Goal: Check status

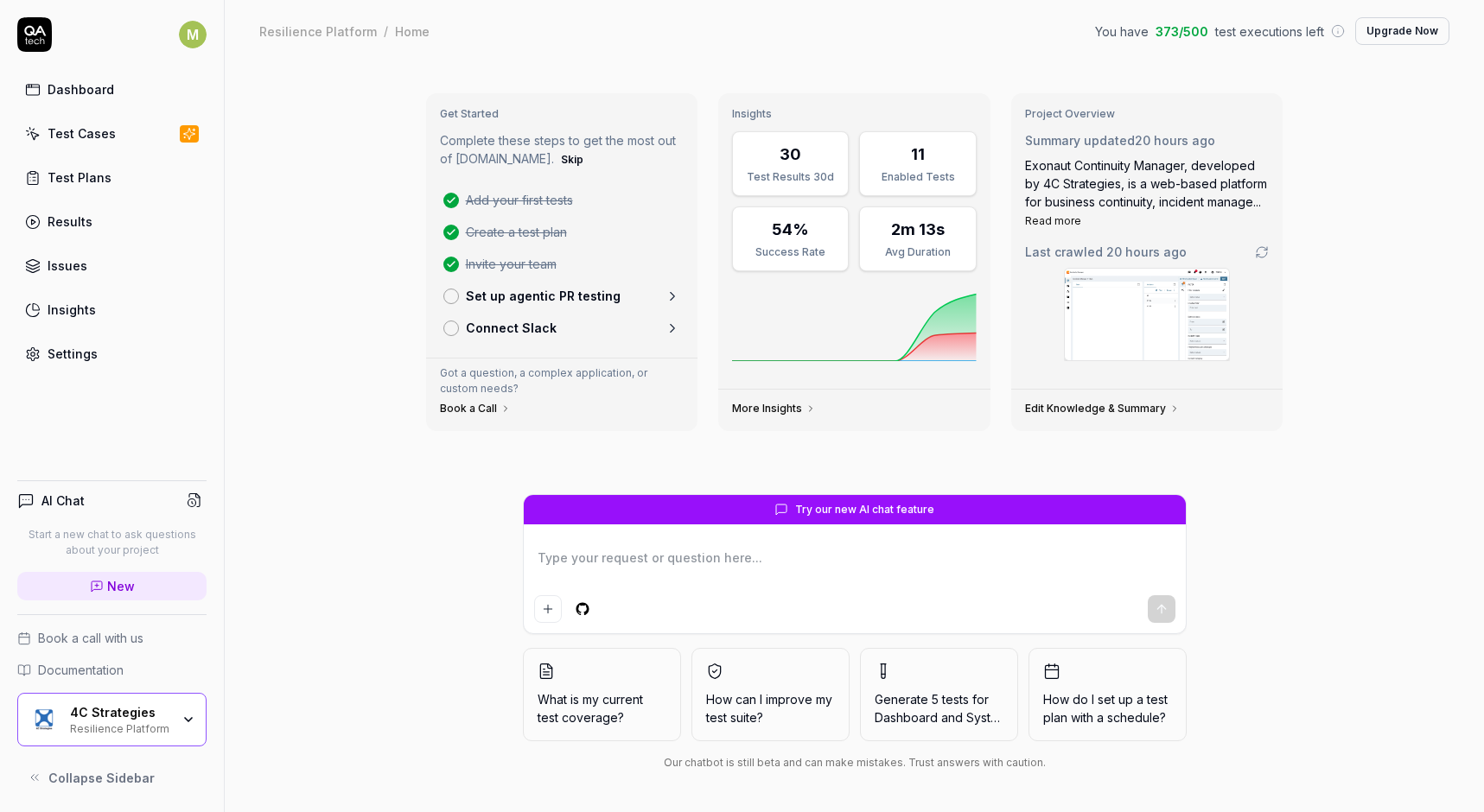
click at [669, 294] on icon at bounding box center [672, 296] width 16 height 16
type textarea "*"
click at [96, 134] on div "Test Cases" at bounding box center [81, 133] width 69 height 18
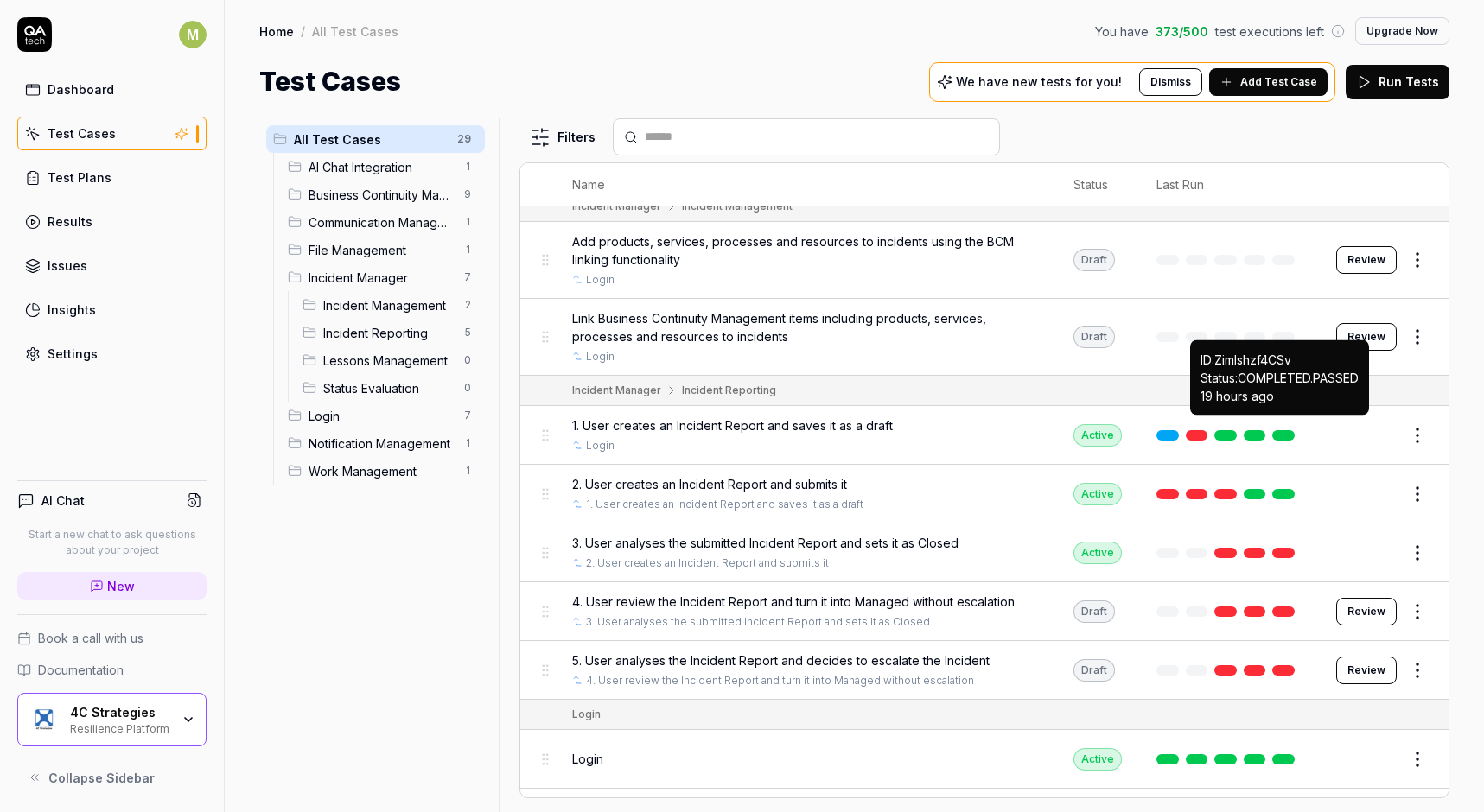
click at [1288, 430] on link at bounding box center [1283, 435] width 23 height 10
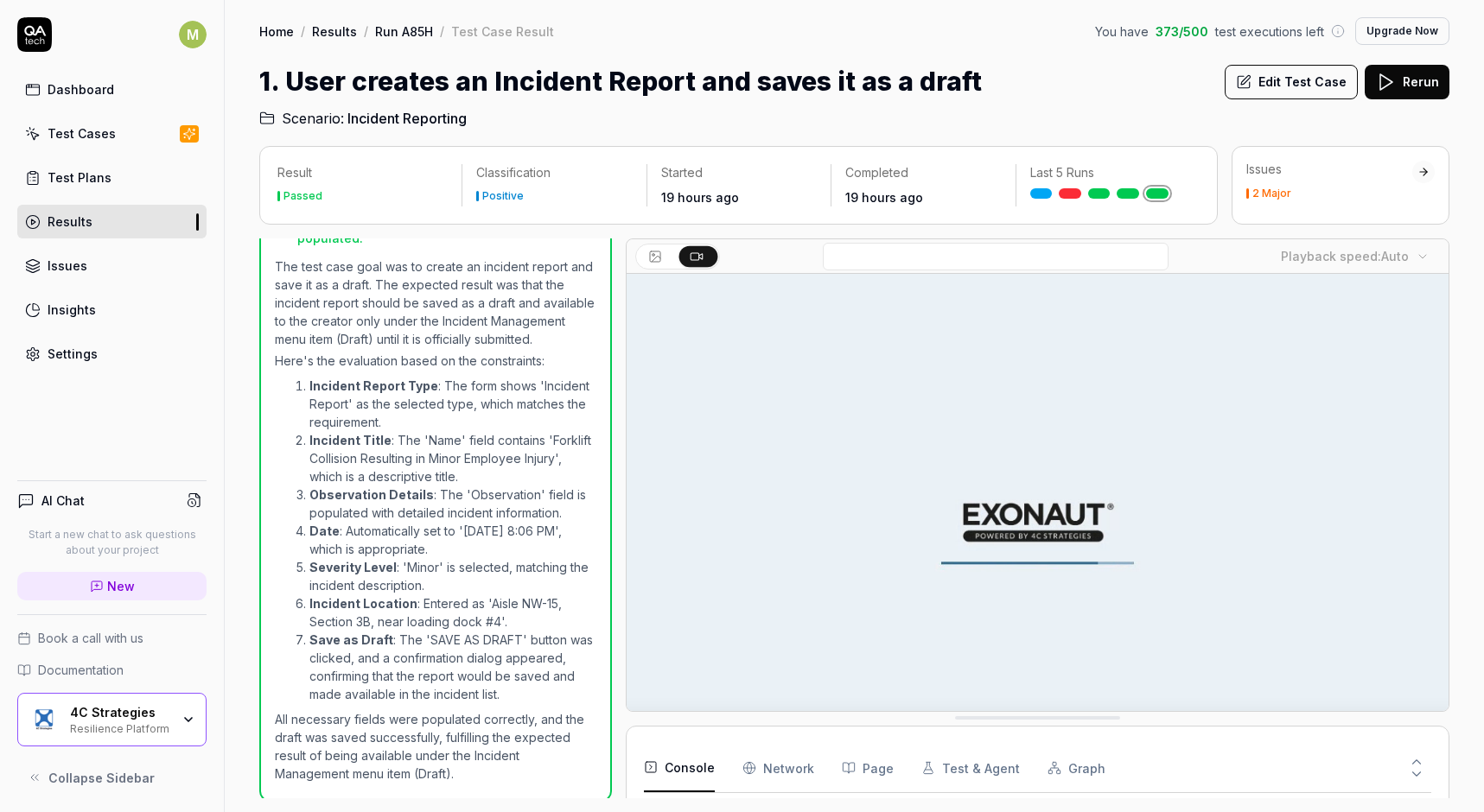
scroll to position [661, 0]
click at [1267, 196] on div "2 Major" at bounding box center [1271, 193] width 39 height 10
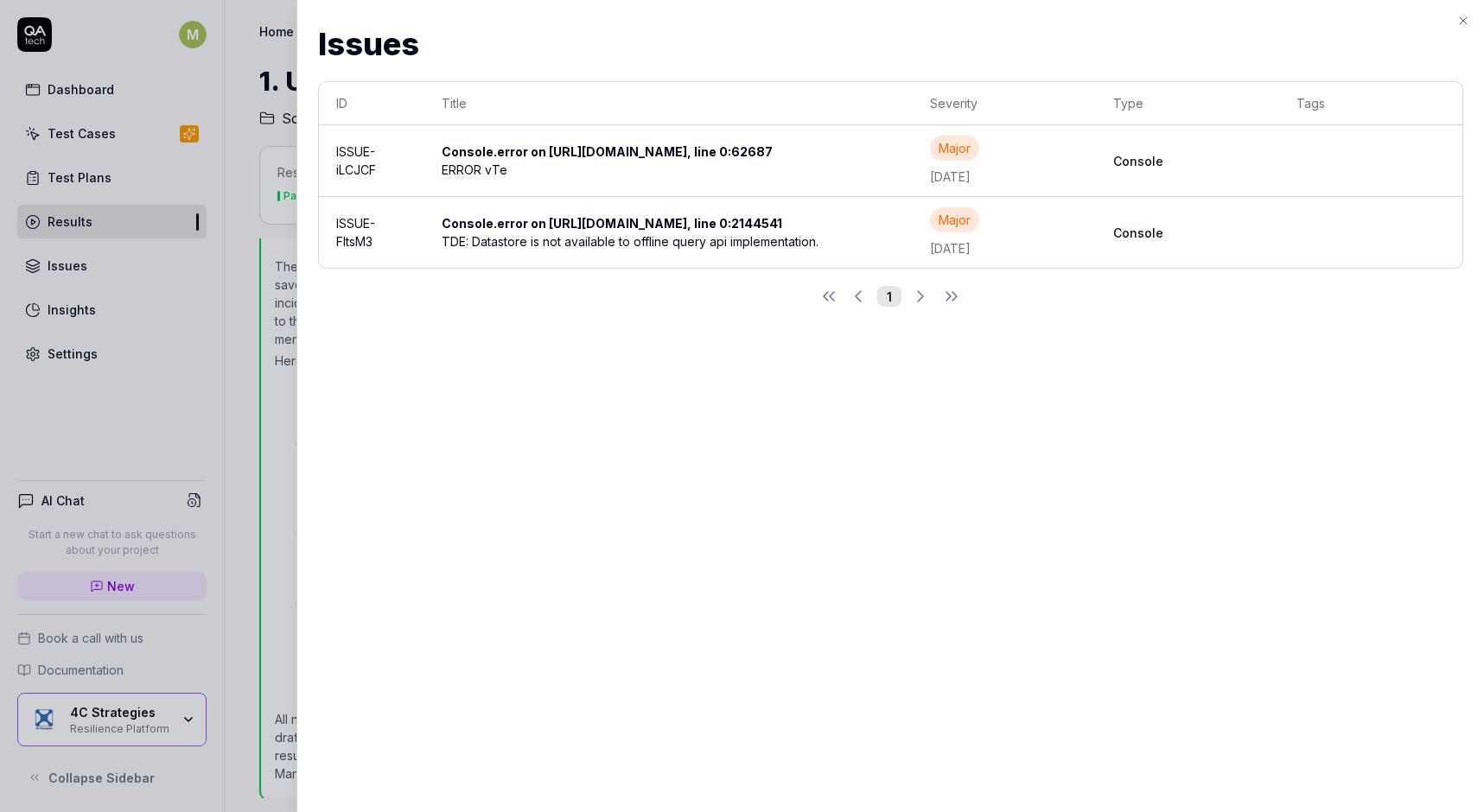
click at [699, 173] on div "ERROR vTe" at bounding box center [668, 170] width 454 height 18
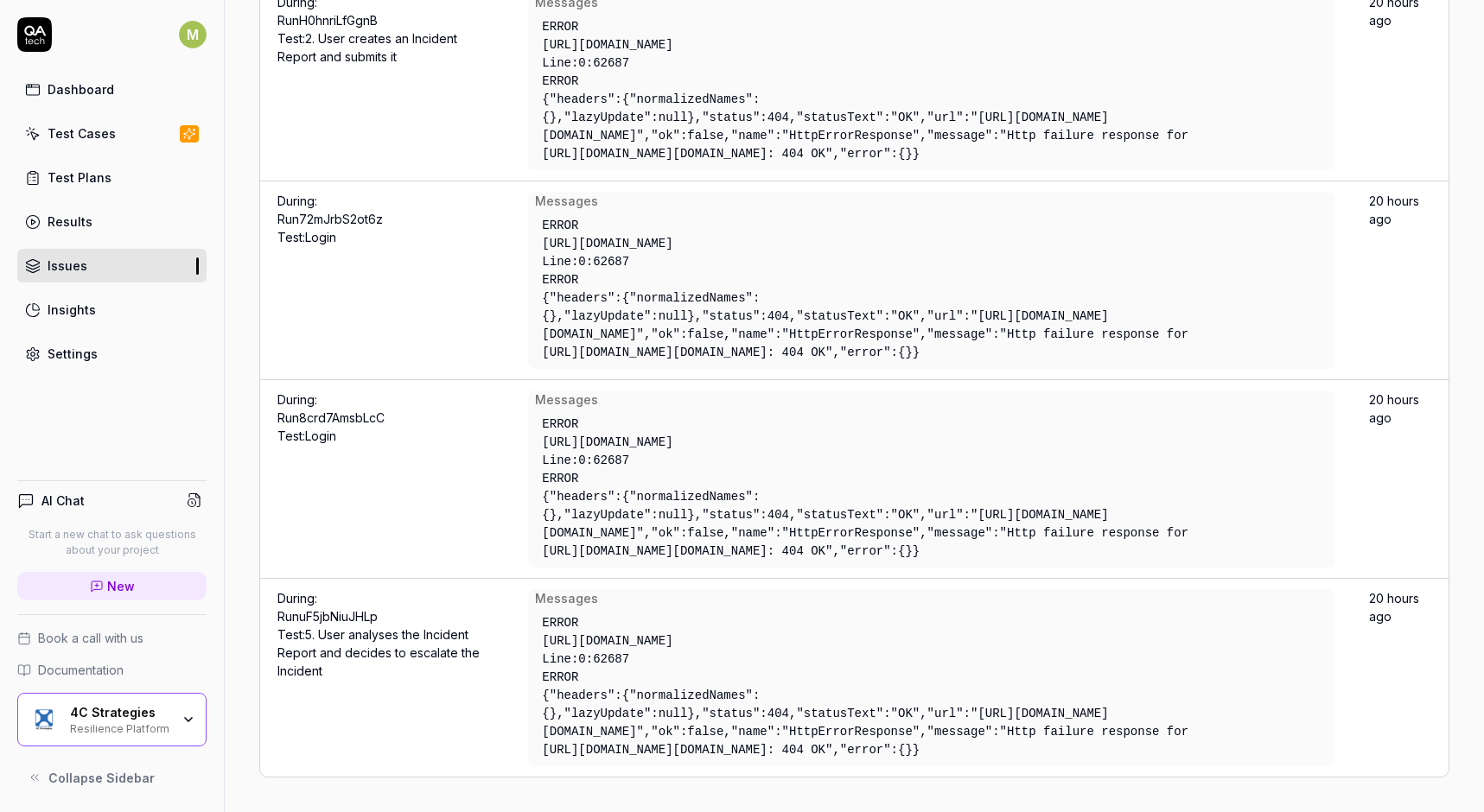
scroll to position [6107, 0]
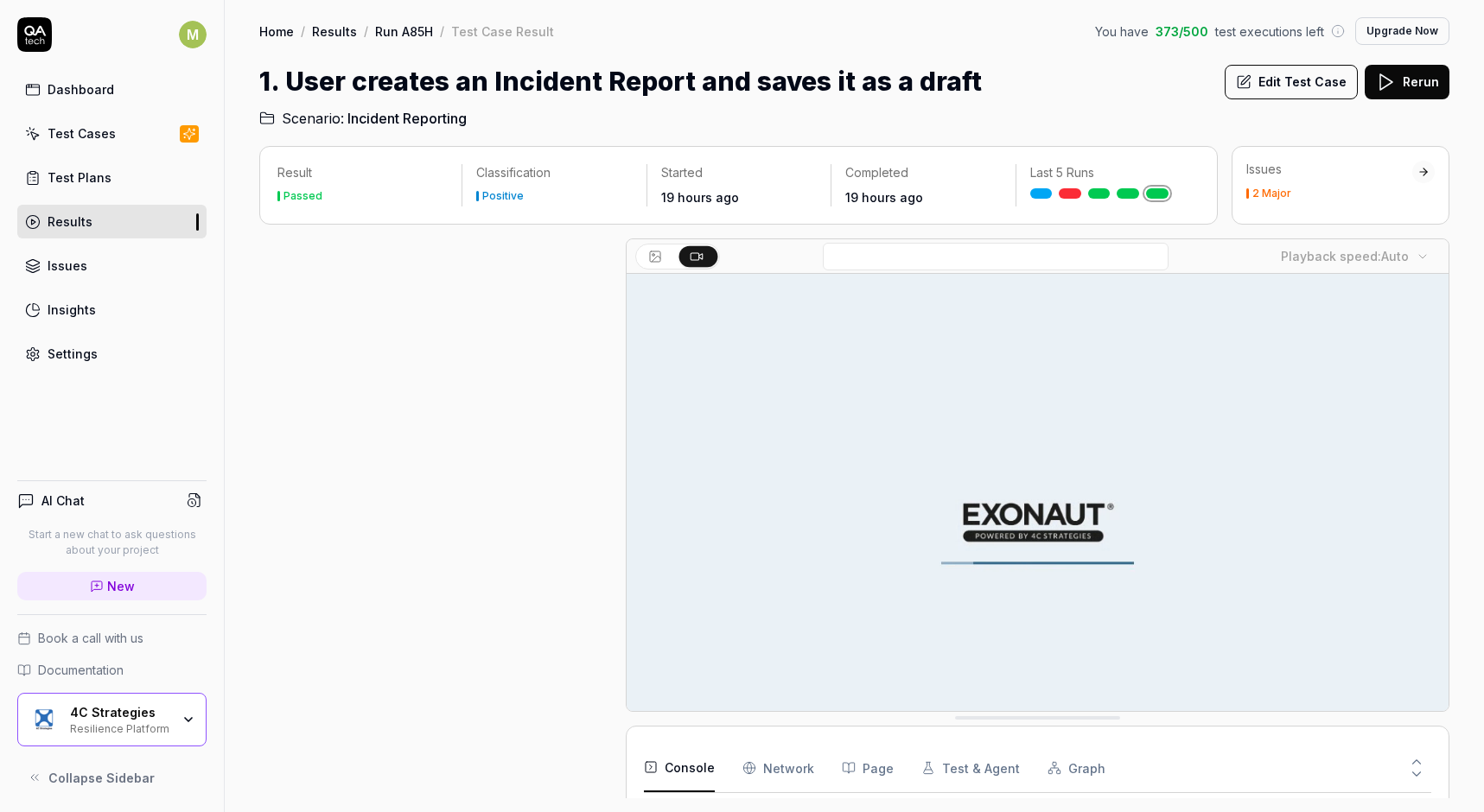
scroll to position [795, 0]
